Goal: Find specific page/section: Find specific page/section

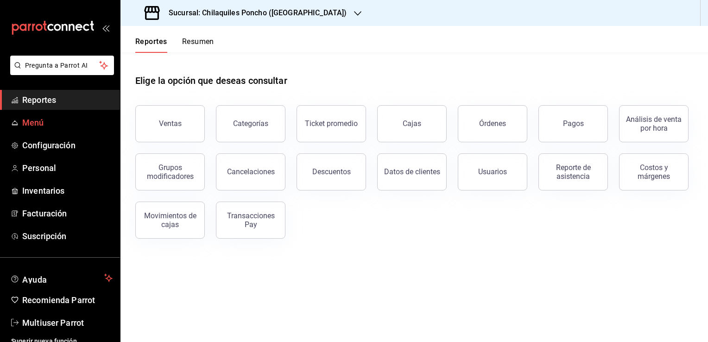
click at [52, 114] on link "Menú" at bounding box center [60, 123] width 120 height 20
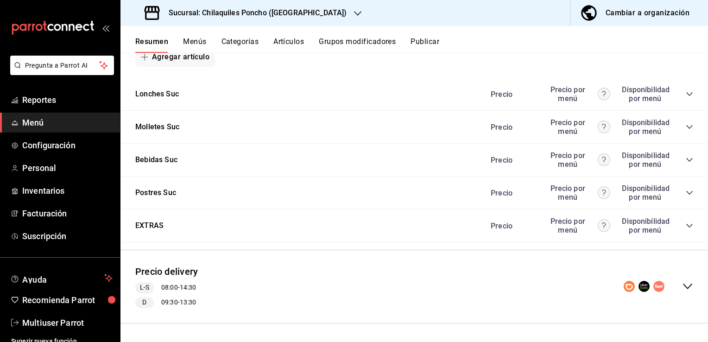
scroll to position [721, 0]
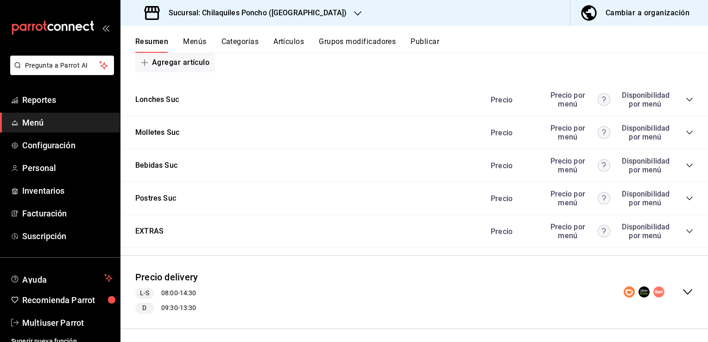
click at [686, 103] on icon "collapse-category-row" at bounding box center [689, 99] width 7 height 7
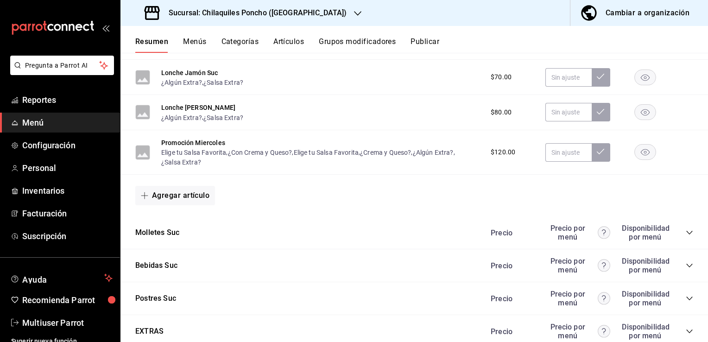
scroll to position [1026, 0]
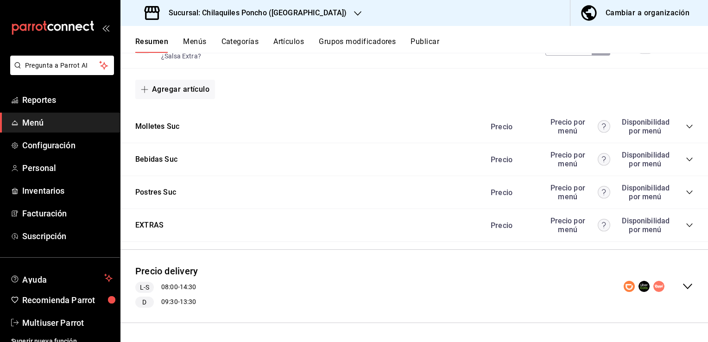
click at [686, 126] on icon "collapse-category-row" at bounding box center [689, 126] width 7 height 7
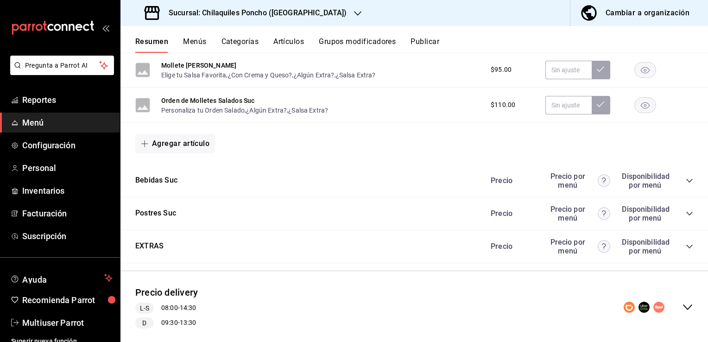
scroll to position [1208, 0]
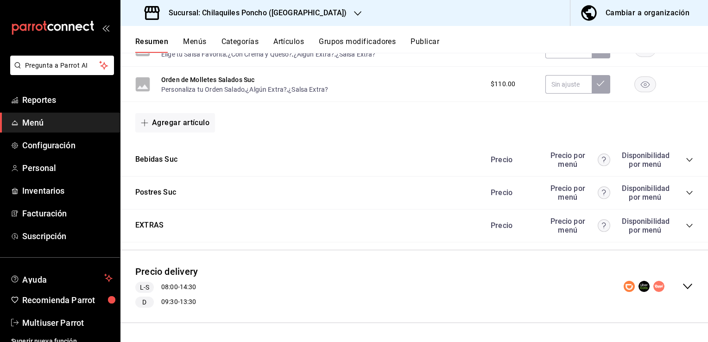
click at [686, 227] on icon "collapse-category-row" at bounding box center [689, 225] width 7 height 7
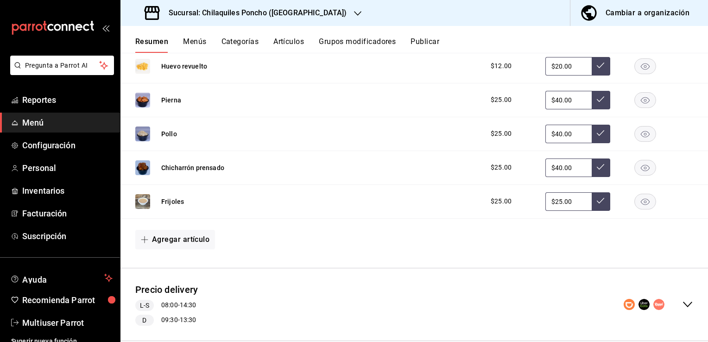
scroll to position [1828, 0]
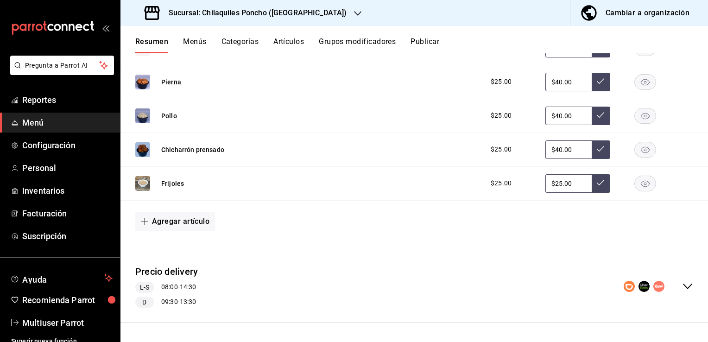
click at [682, 284] on icon "collapse-menu-row" at bounding box center [687, 286] width 11 height 11
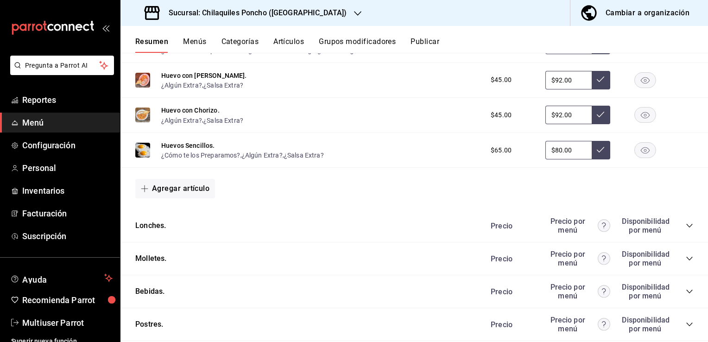
scroll to position [2558, 0]
